Goal: Find specific page/section: Find specific page/section

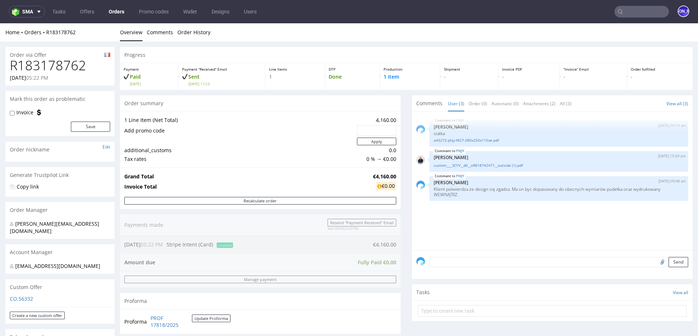
scroll to position [412, 0]
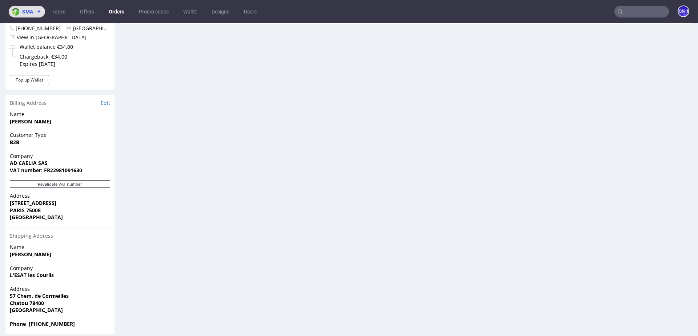
click at [33, 11] on span at bounding box center [37, 12] width 9 height 6
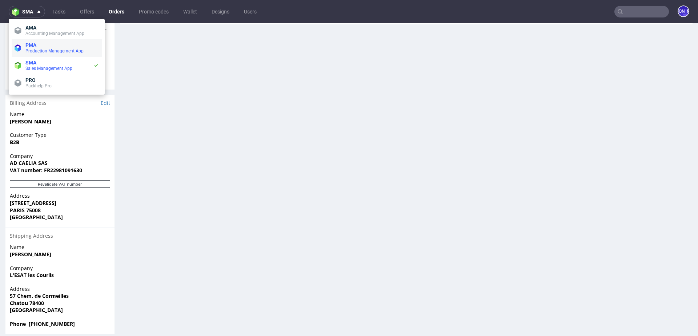
click at [37, 46] on span "PMA" at bounding box center [61, 45] width 73 height 6
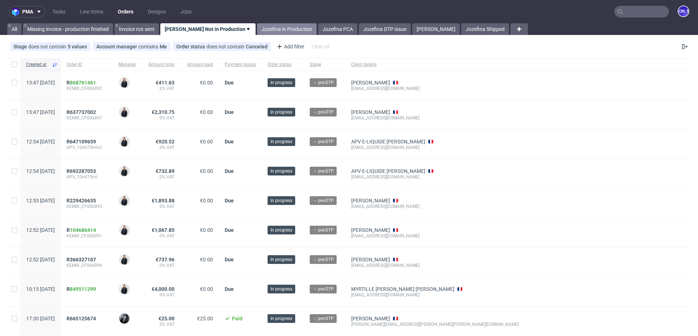
click at [274, 25] on link "Jozefina in Production" at bounding box center [287, 29] width 60 height 12
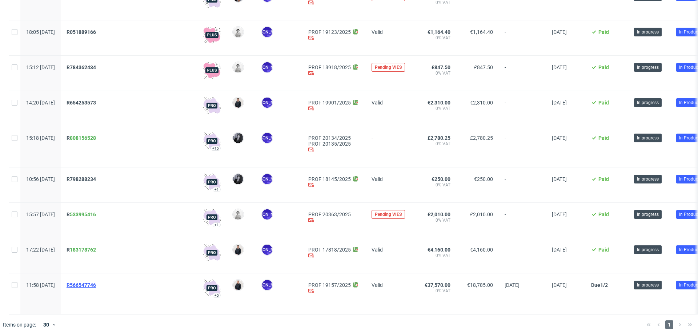
click at [96, 282] on span "R566547746" at bounding box center [81, 285] width 29 height 6
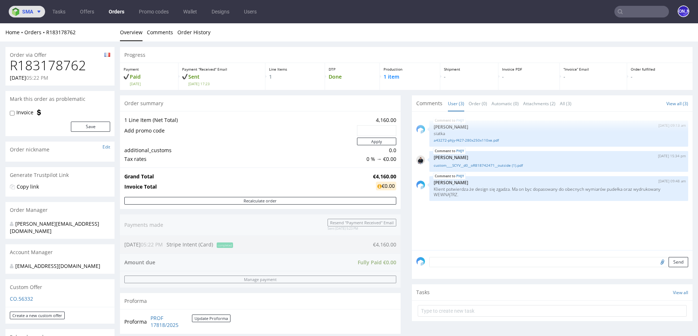
click at [39, 15] on button "sma" at bounding box center [27, 12] width 36 height 12
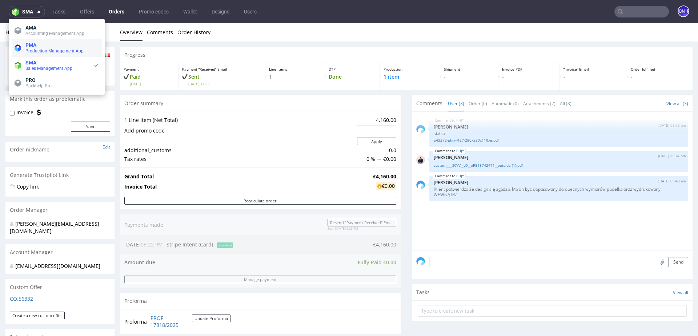
click at [32, 42] on li "PMA Production Management App" at bounding box center [57, 47] width 90 height 17
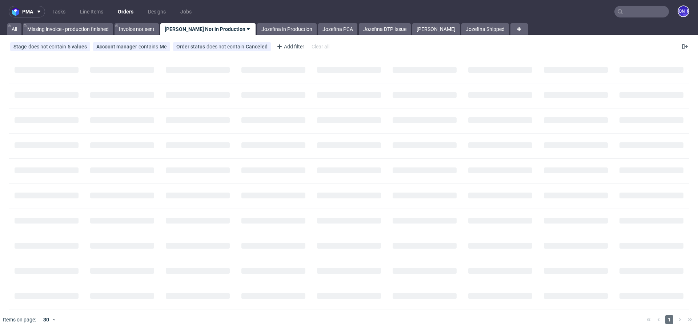
click at [126, 18] on nav "pma Tasks Line Items Orders Designs Jobs JO" at bounding box center [349, 11] width 698 height 23
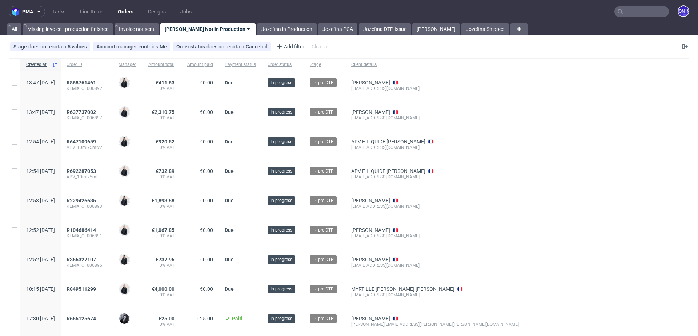
click at [126, 13] on link "Orders" at bounding box center [125, 12] width 24 height 12
click at [257, 29] on link "Jozefina in Production" at bounding box center [287, 29] width 60 height 12
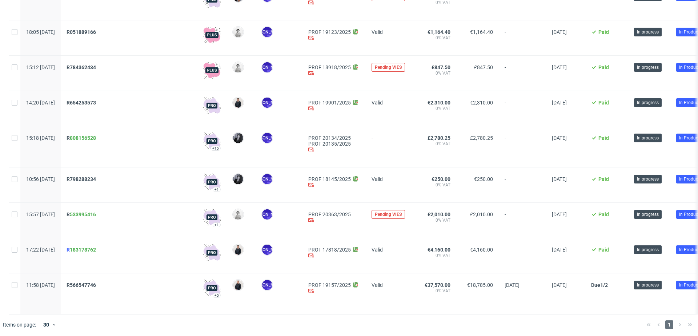
click at [89, 249] on span "R 183178762" at bounding box center [81, 249] width 29 height 6
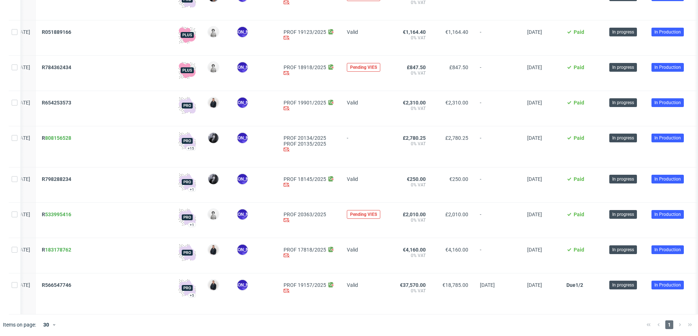
scroll to position [0, 20]
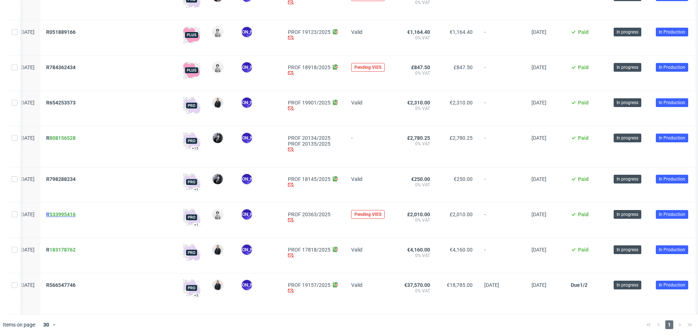
click at [69, 213] on span "R 533995416" at bounding box center [60, 214] width 29 height 6
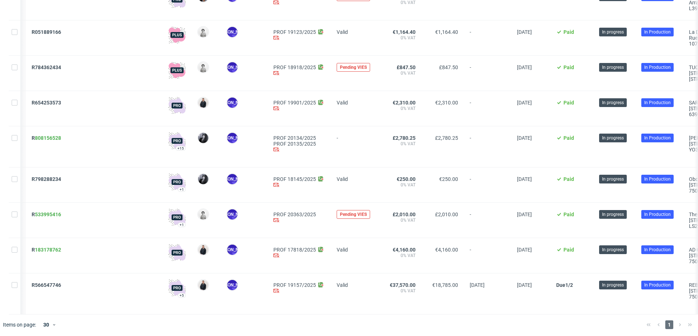
scroll to position [0, 0]
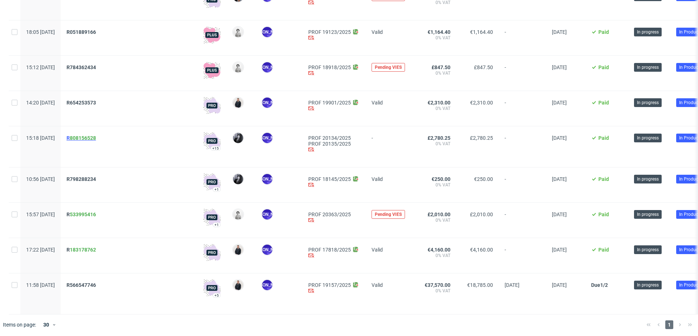
click at [90, 135] on span "R 808156528" at bounding box center [81, 138] width 29 height 6
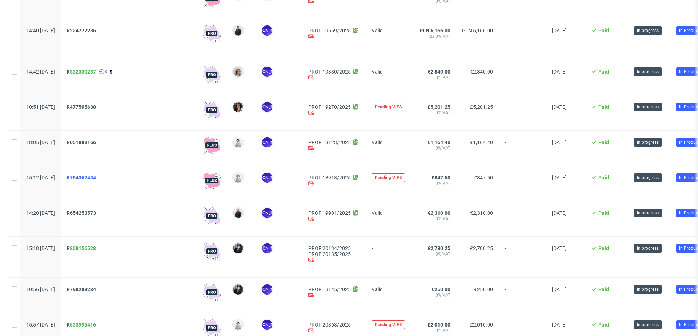
click at [96, 175] on span "R784362434" at bounding box center [81, 177] width 29 height 6
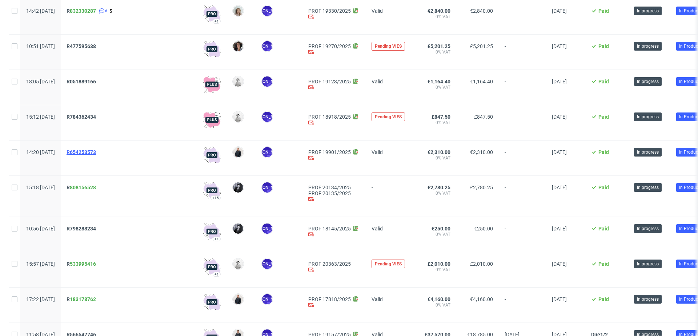
click at [95, 151] on span "R654253573" at bounding box center [81, 152] width 29 height 6
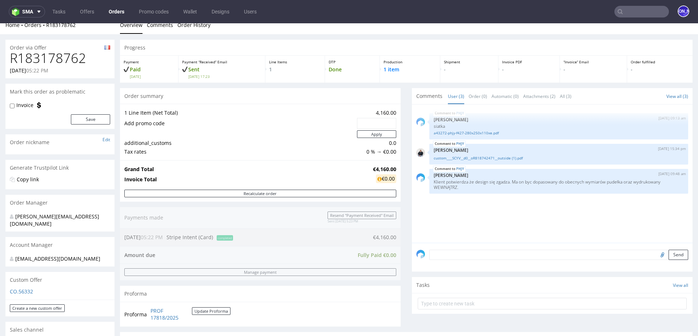
scroll to position [2, 0]
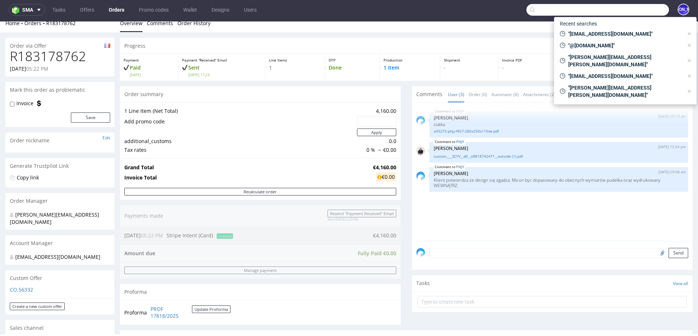
click at [639, 13] on input "text" at bounding box center [597, 10] width 142 height 12
paste input "R566547746"
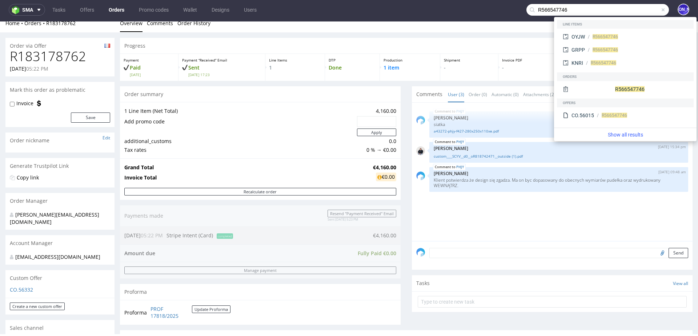
type input "R566547746"
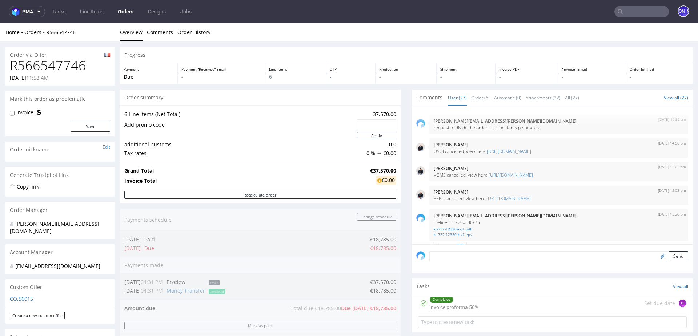
scroll to position [838, 0]
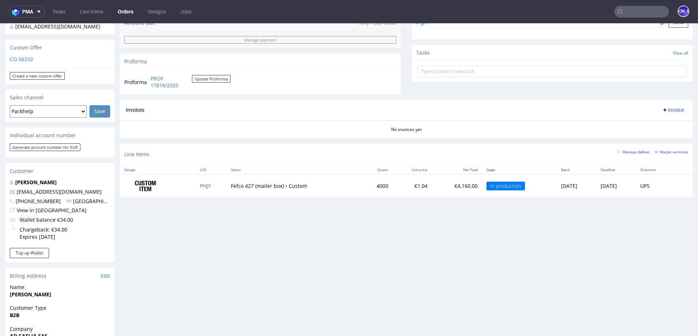
scroll to position [254, 0]
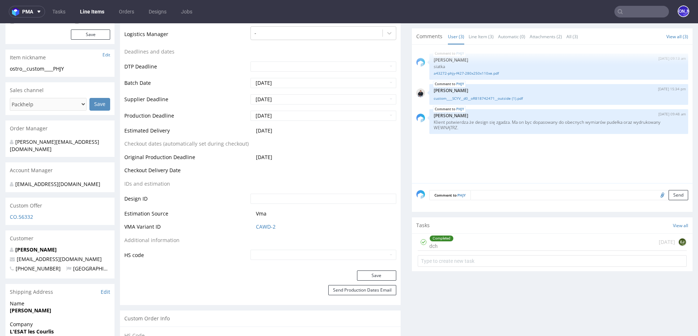
scroll to position [229, 0]
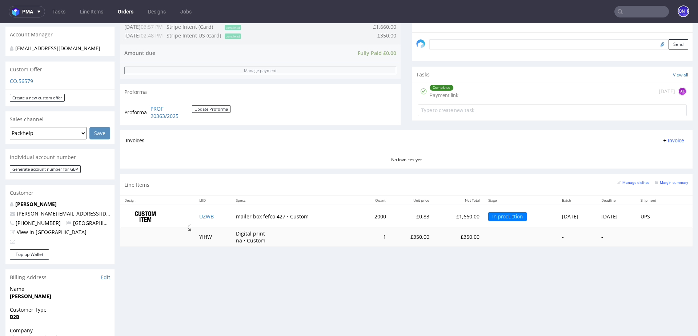
scroll to position [236, 0]
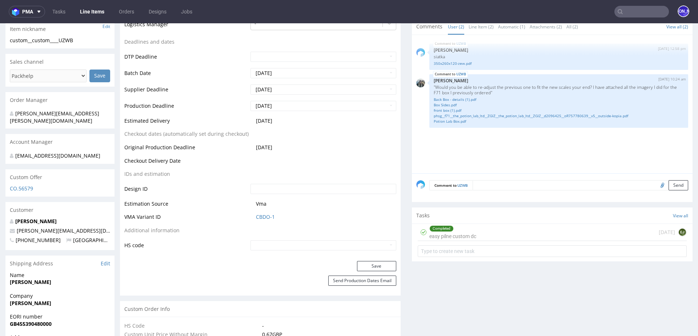
scroll to position [266, 0]
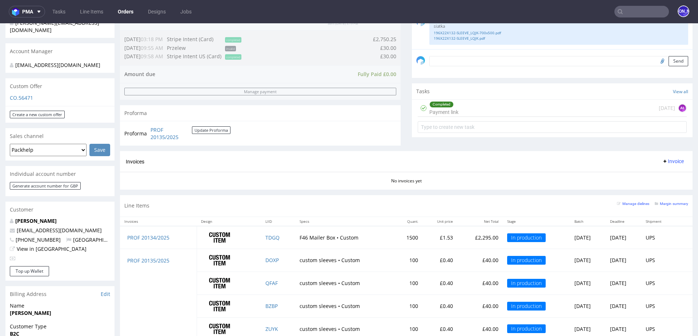
scroll to position [201, 0]
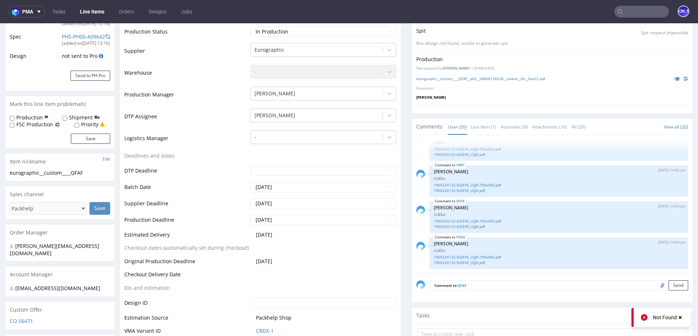
scroll to position [135, 0]
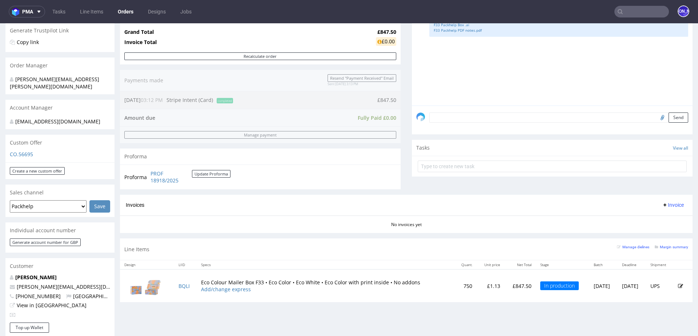
scroll to position [204, 0]
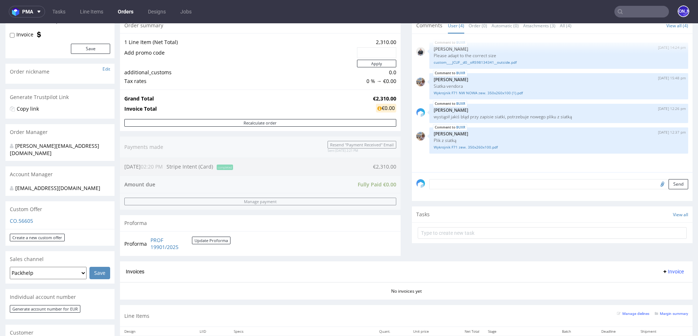
scroll to position [205, 0]
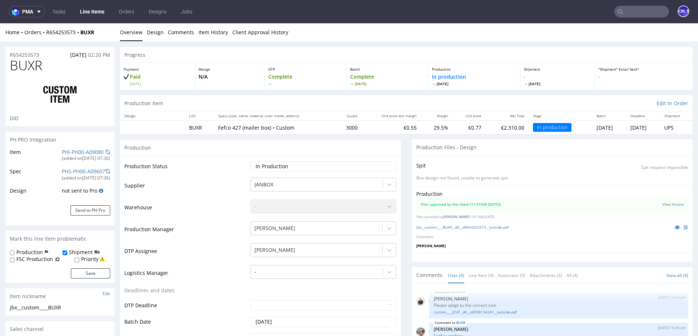
click at [629, 13] on input "text" at bounding box center [641, 12] width 55 height 12
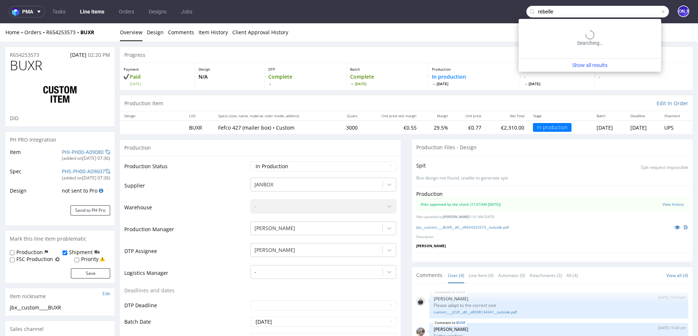
type input "rebelle"
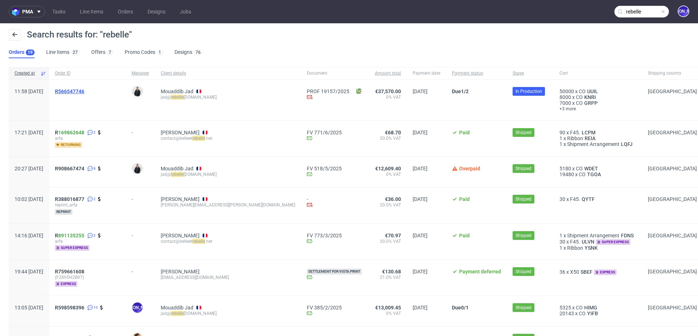
click at [81, 92] on span "R566547746" at bounding box center [69, 91] width 29 height 6
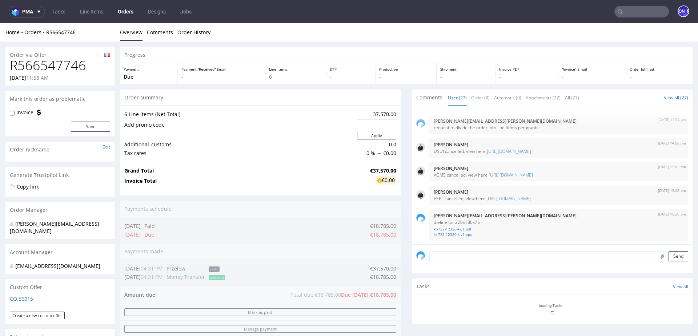
scroll to position [838, 0]
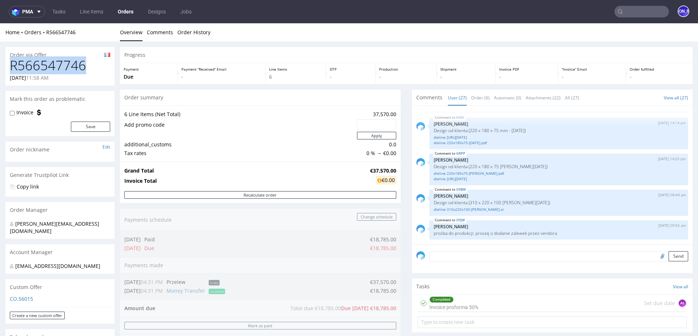
drag, startPoint x: 88, startPoint y: 71, endPoint x: 0, endPoint y: 71, distance: 88.3
copy h1 "R566547746"
